Goal: Information Seeking & Learning: Learn about a topic

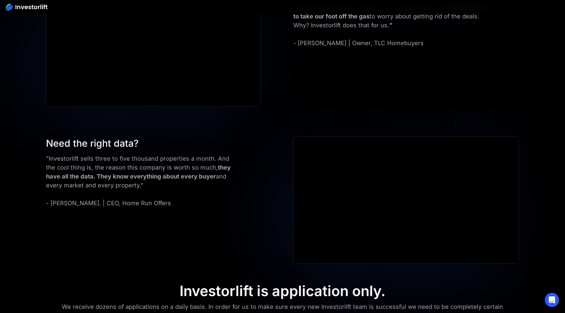
scroll to position [2653, 0]
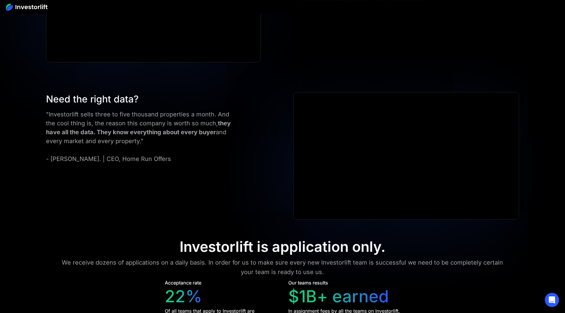
click at [205, 214] on div "Need the right data? "Investorlift sells three to five thousand properties a mo…" at bounding box center [282, 155] width 508 height 127
click at [206, 214] on div "Need the right data? "Investorlift sells three to five thousand properties a mo…" at bounding box center [282, 155] width 508 height 127
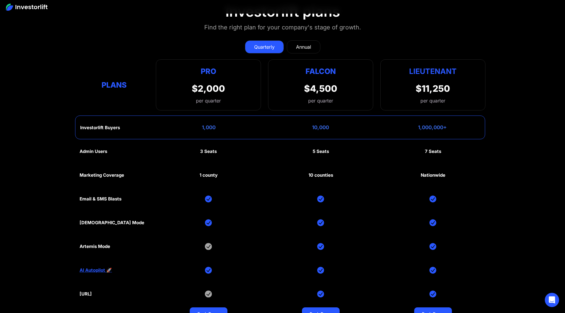
scroll to position [3027, 0]
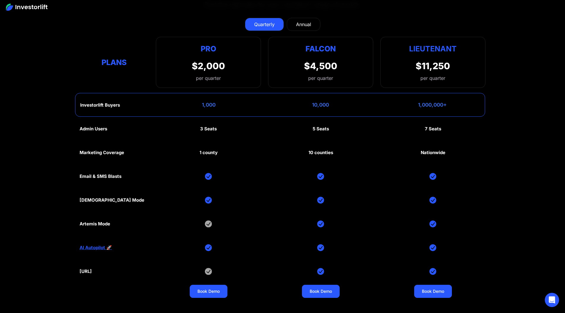
click at [103, 222] on div "Artemis Mode" at bounding box center [95, 223] width 31 height 5
click at [96, 247] on link "AI Autopilot 🚀" at bounding box center [96, 247] width 32 height 5
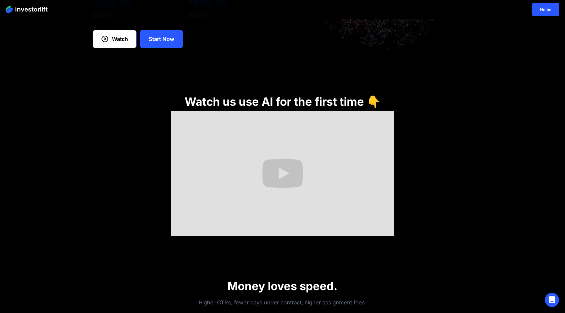
scroll to position [117, 0]
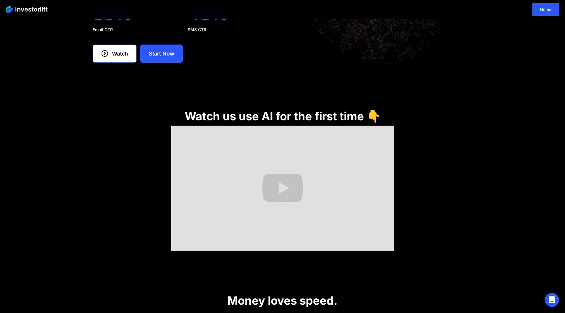
click at [88, 179] on section "Watch us use AI for the first time 👇" at bounding box center [282, 172] width 565 height 175
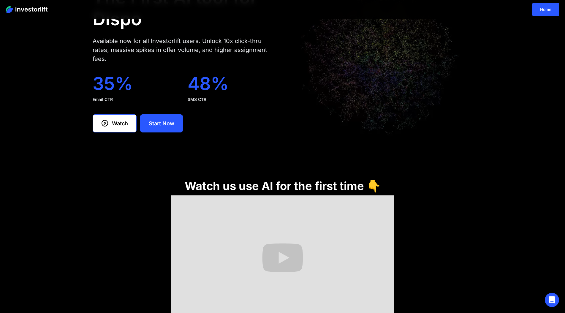
scroll to position [0, 0]
